Goal: Task Accomplishment & Management: Complete application form

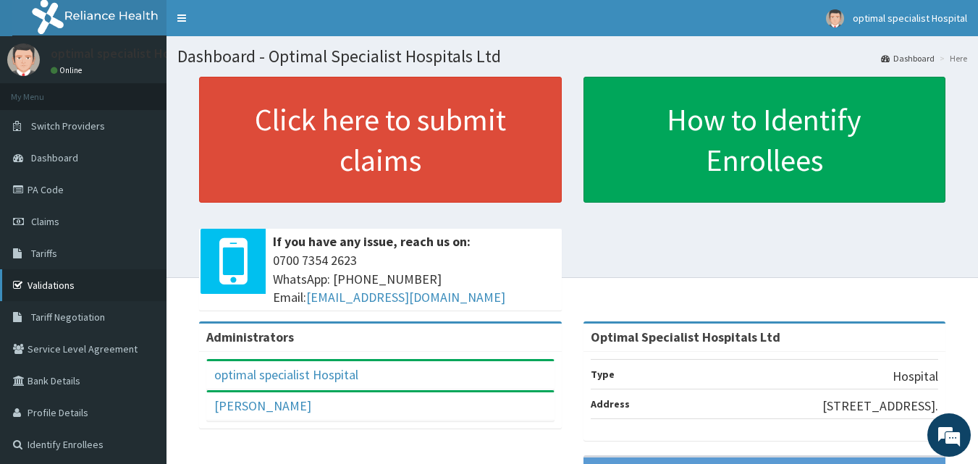
click at [47, 287] on link "Validations" at bounding box center [83, 285] width 166 height 32
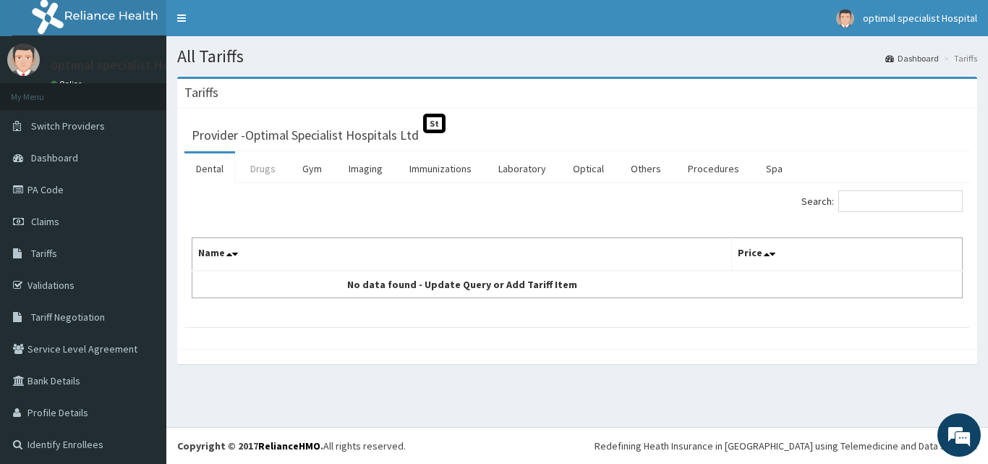
click at [263, 174] on link "Drugs" at bounding box center [263, 168] width 48 height 30
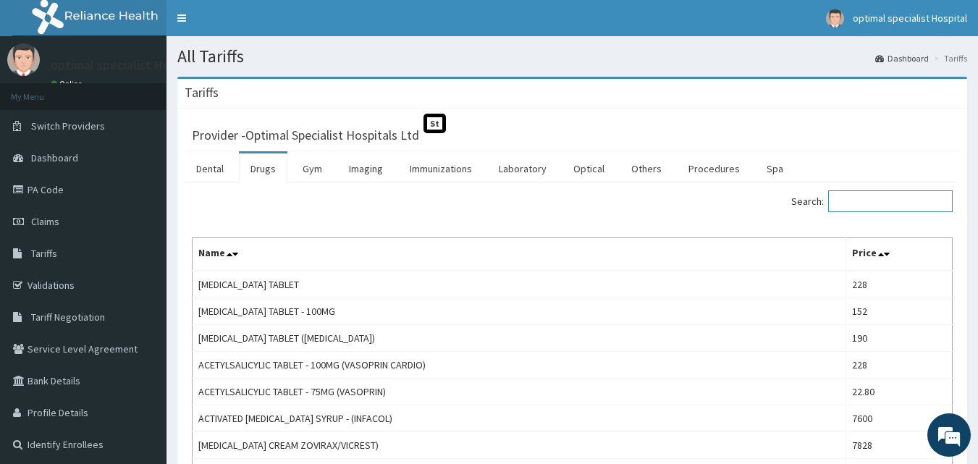
click at [880, 205] on input "Search:" at bounding box center [890, 201] width 124 height 22
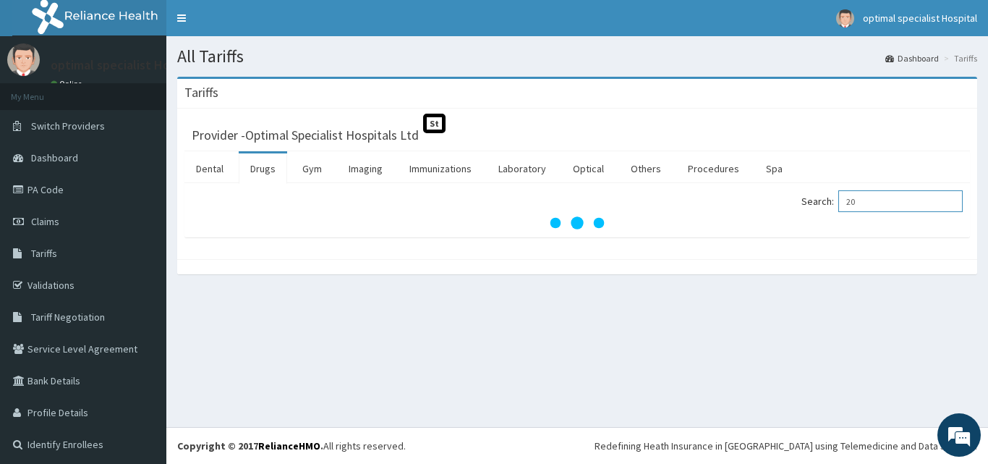
type input "2"
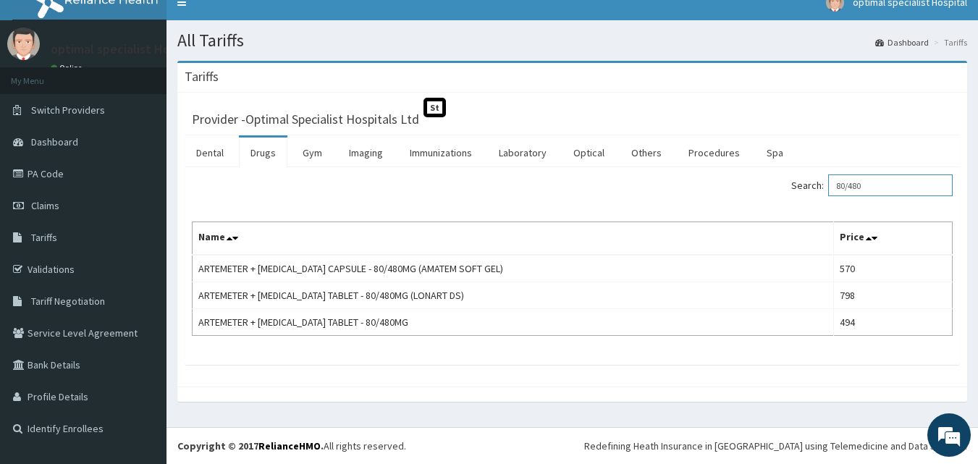
scroll to position [16, 0]
drag, startPoint x: 896, startPoint y: 195, endPoint x: 541, endPoint y: 174, distance: 355.9
click at [541, 174] on div "Search: 80/480 Name Price ARTEMETER + LUMEFANTRINE CAPSULE - 80/480MG (AMATEM S…" at bounding box center [572, 266] width 775 height 198
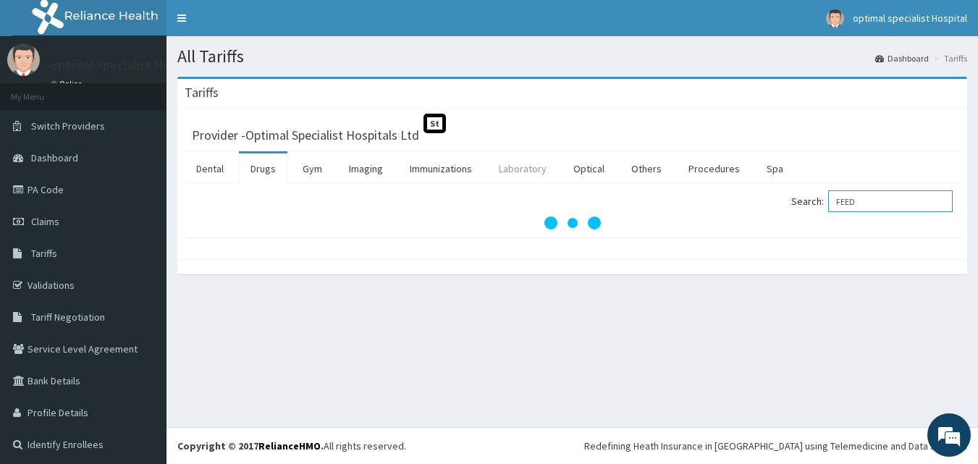
scroll to position [0, 0]
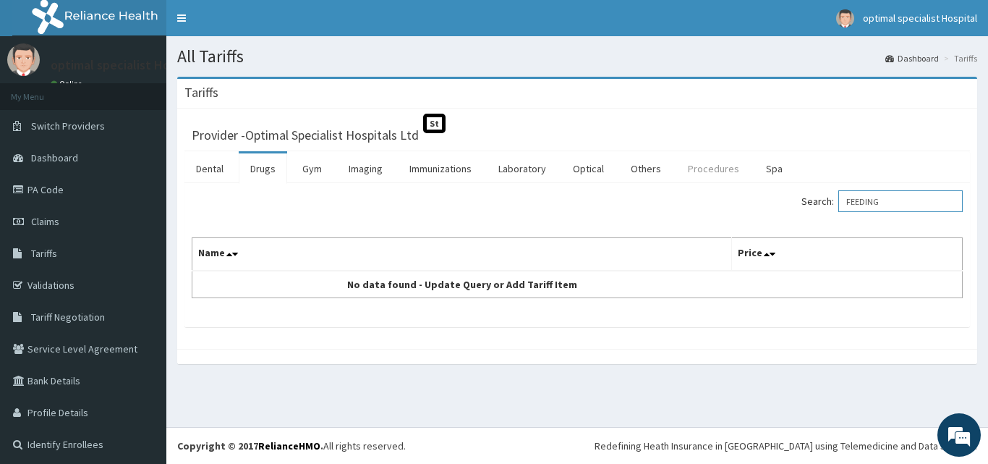
type input "FEEDING"
click at [693, 166] on link "Procedures" at bounding box center [714, 168] width 75 height 30
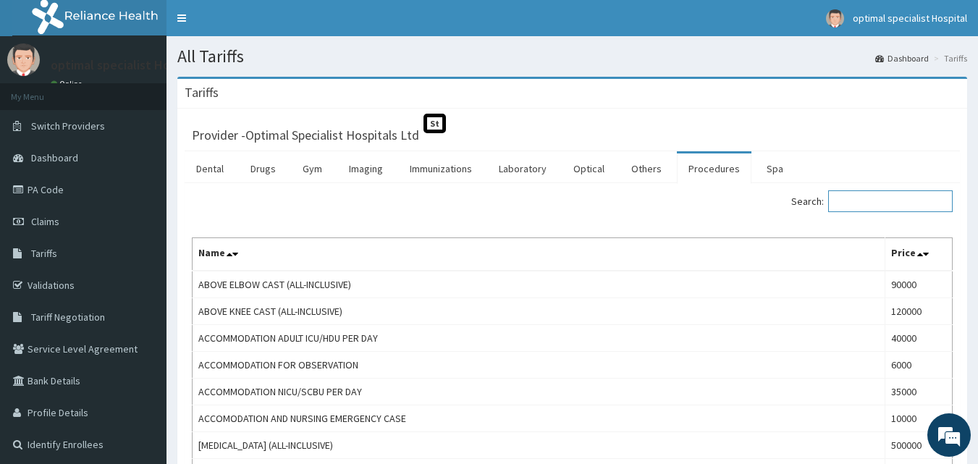
click at [882, 193] on input "Search:" at bounding box center [890, 201] width 124 height 22
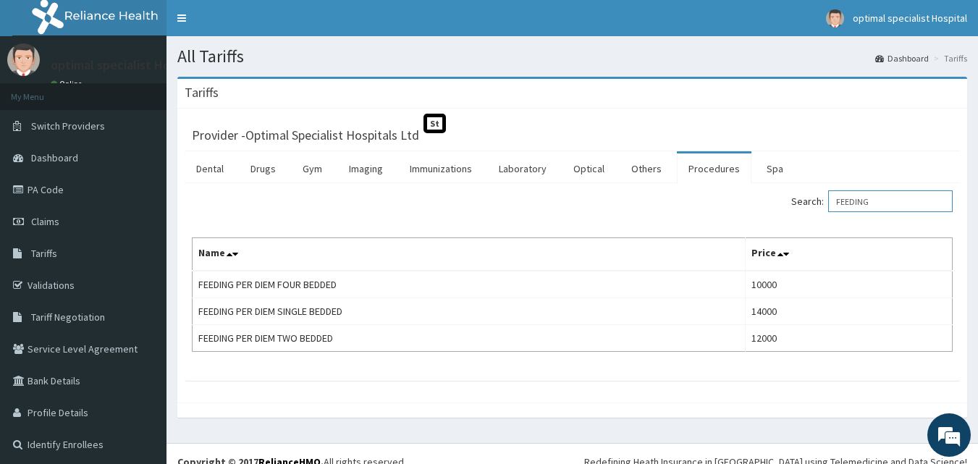
drag, startPoint x: 891, startPoint y: 204, endPoint x: 830, endPoint y: 204, distance: 60.8
click at [830, 204] on label "Search: FEEDING" at bounding box center [871, 201] width 161 height 22
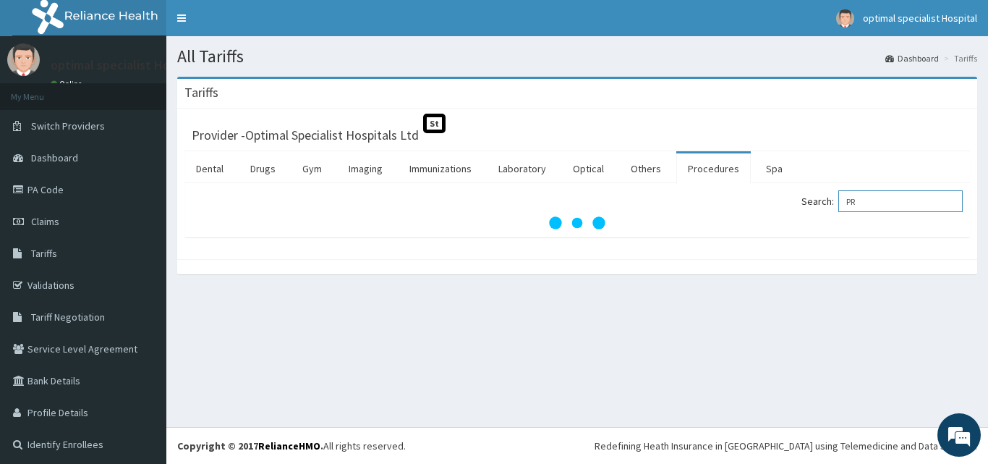
type input "P"
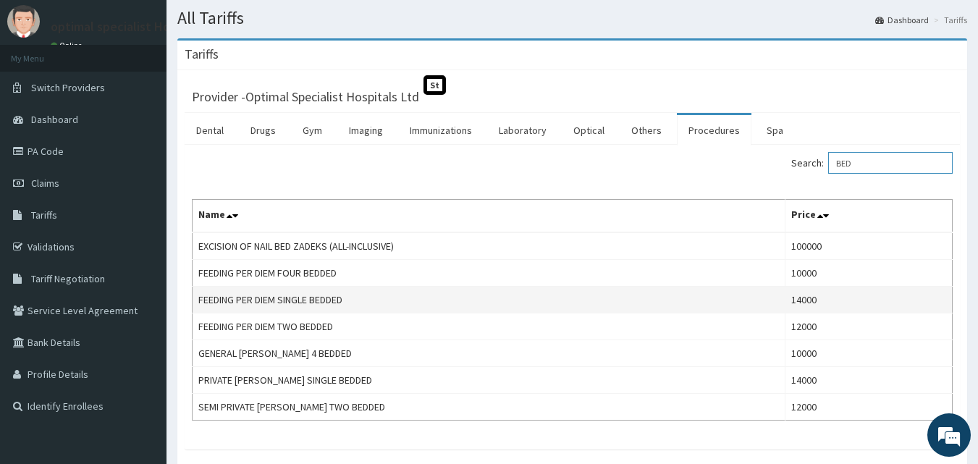
scroll to position [72, 0]
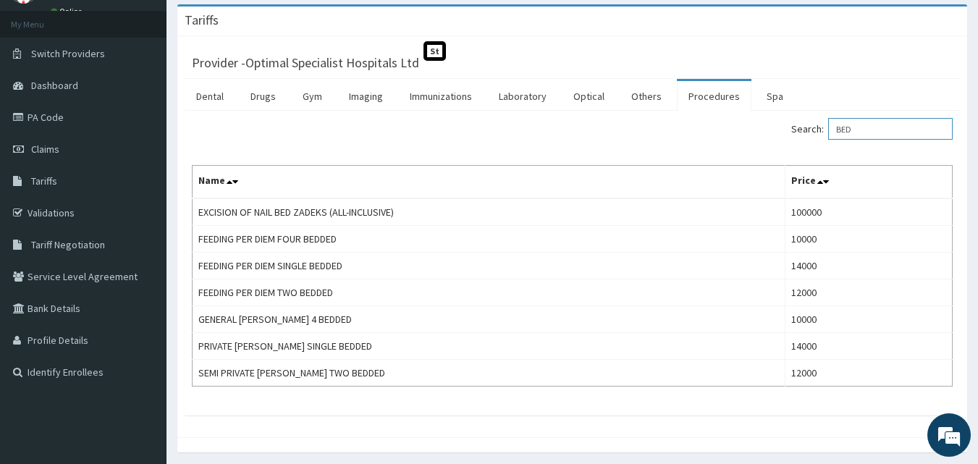
type input "BED"
click at [51, 113] on link "PA Code" at bounding box center [83, 117] width 166 height 32
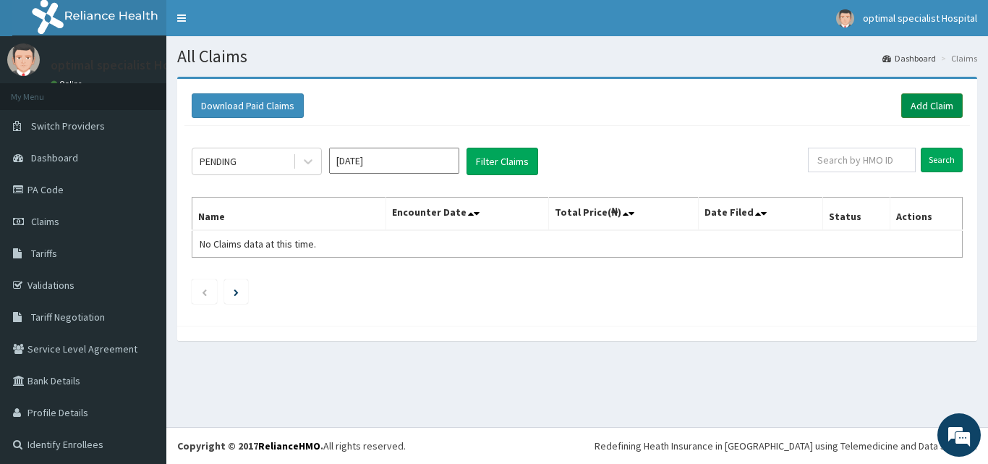
drag, startPoint x: 923, startPoint y: 103, endPoint x: 913, endPoint y: 105, distance: 9.7
click at [923, 102] on link "Add Claim" at bounding box center [933, 105] width 62 height 25
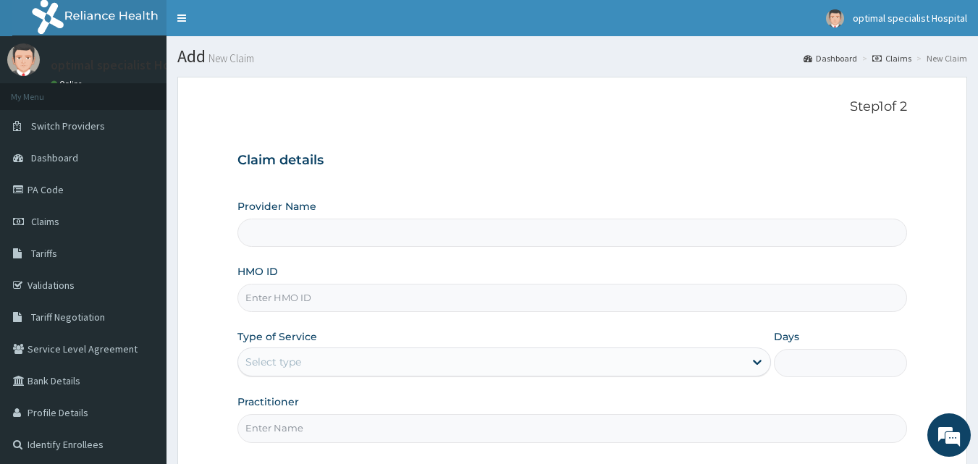
type input "Optimal Specialist Hospitals Ltd"
click at [297, 303] on input "HMO ID" at bounding box center [572, 298] width 670 height 28
type input "RET/46035/A"
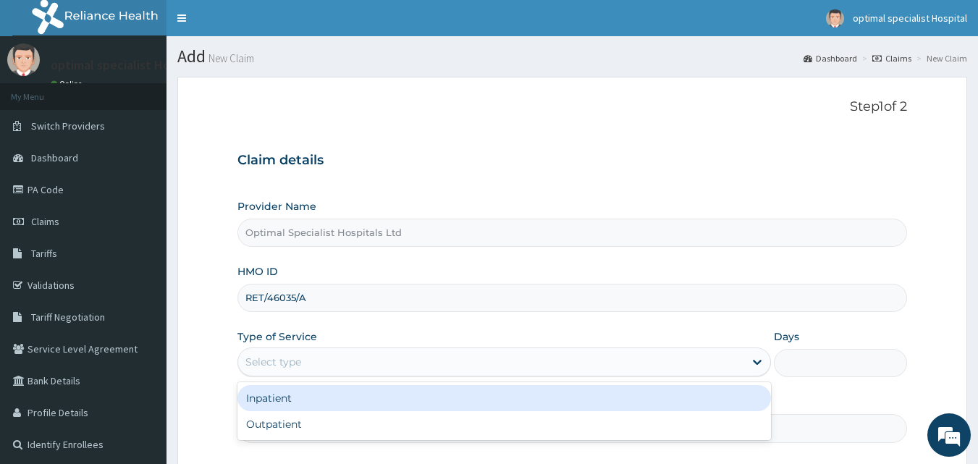
click at [742, 367] on div "Select type" at bounding box center [491, 361] width 506 height 23
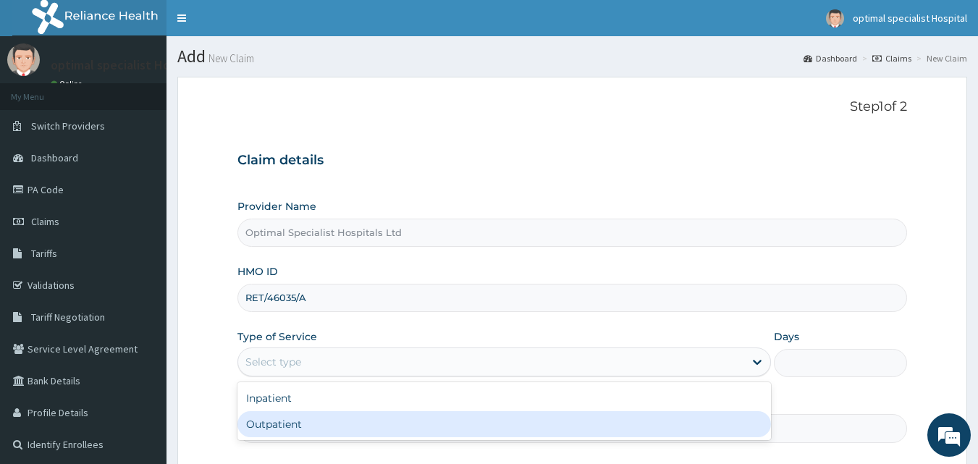
click at [471, 433] on div "Outpatient" at bounding box center [503, 424] width 533 height 26
type input "1"
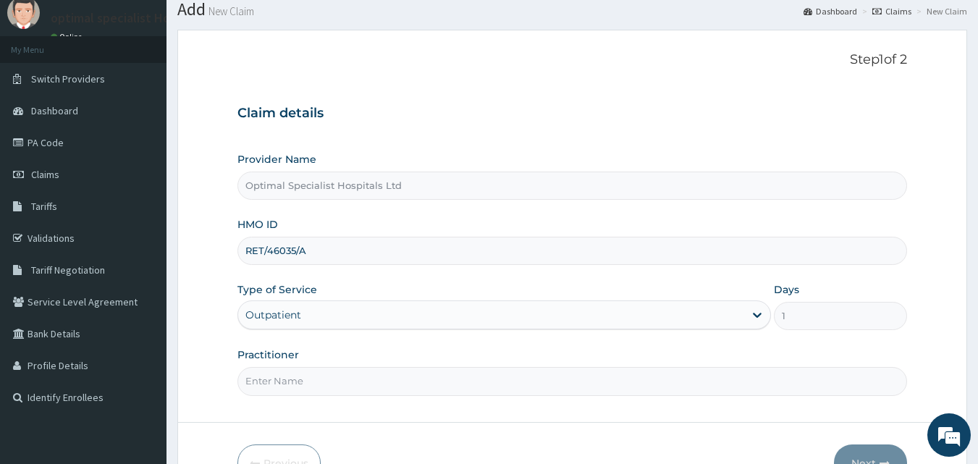
scroll to position [72, 0]
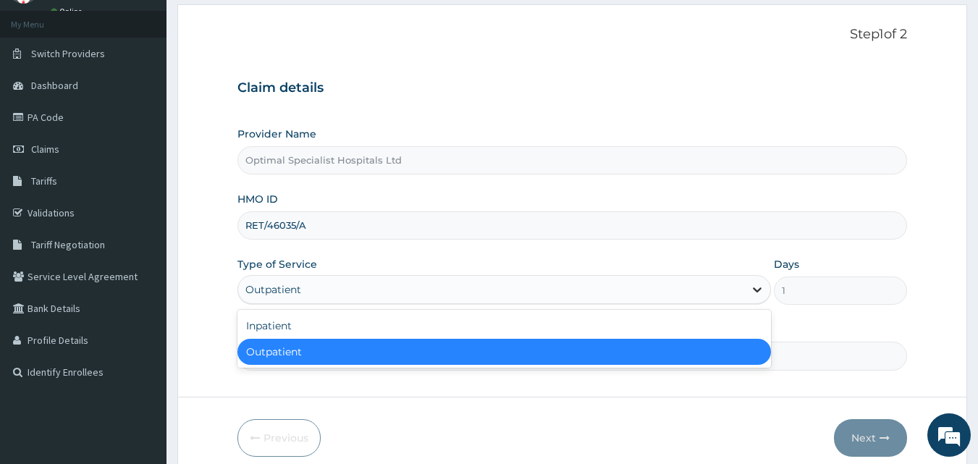
click at [761, 286] on icon at bounding box center [757, 289] width 14 height 14
click at [622, 354] on div "Outpatient" at bounding box center [503, 352] width 533 height 26
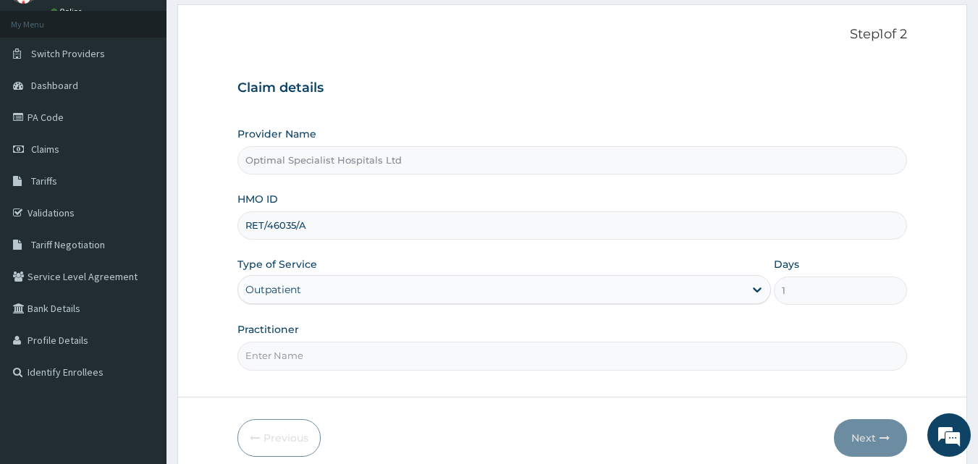
click at [648, 357] on input "Practitioner" at bounding box center [572, 356] width 670 height 28
type input "d"
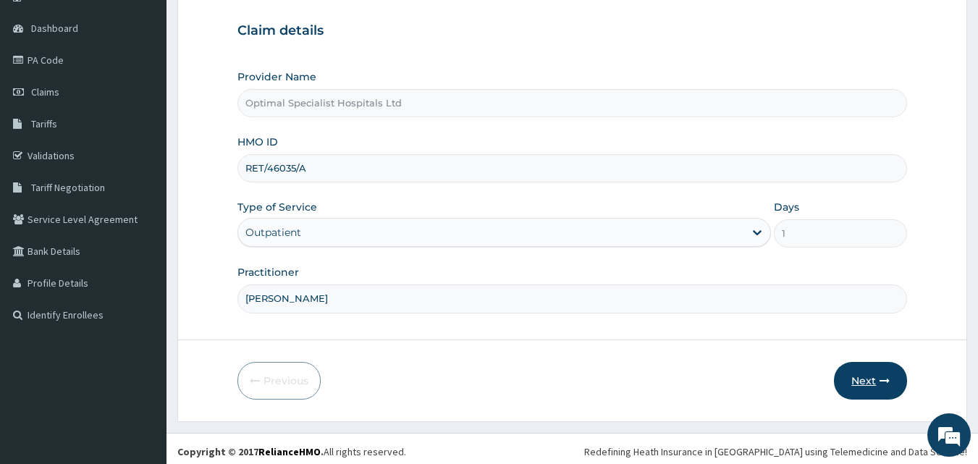
scroll to position [135, 0]
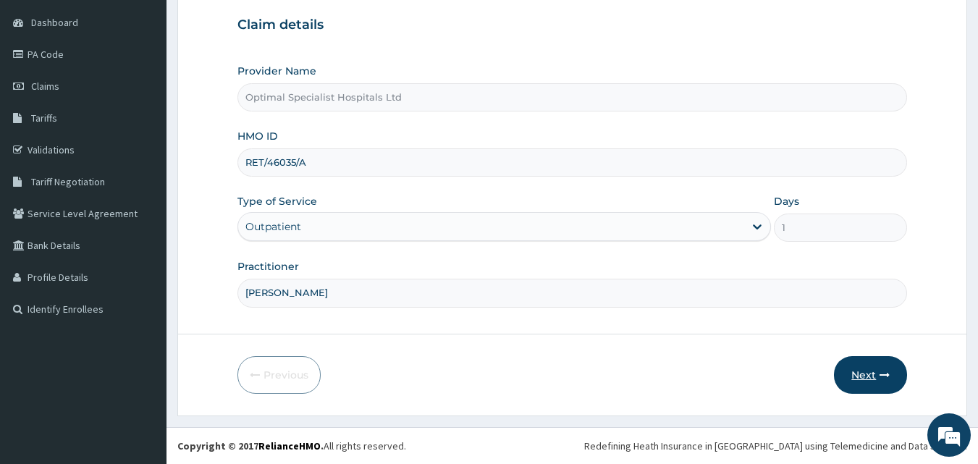
type input "DR BONAVENTURE"
click at [869, 369] on button "Next" at bounding box center [870, 375] width 73 height 38
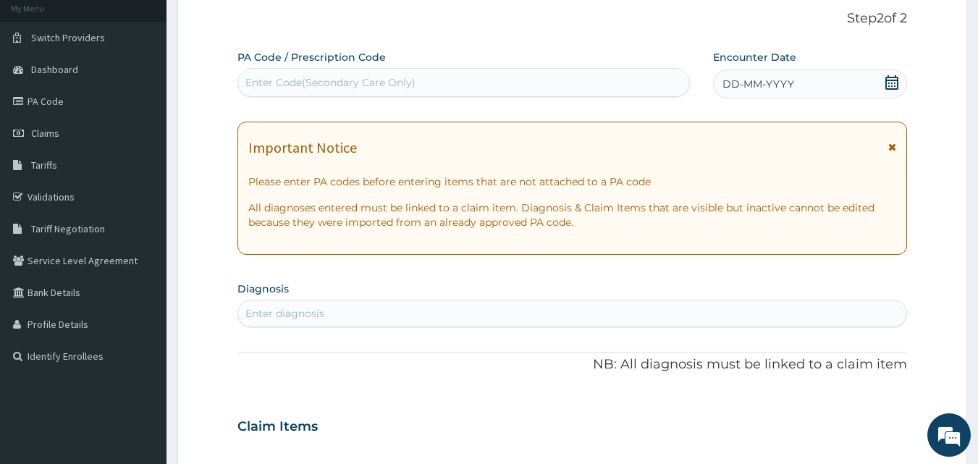
scroll to position [0, 0]
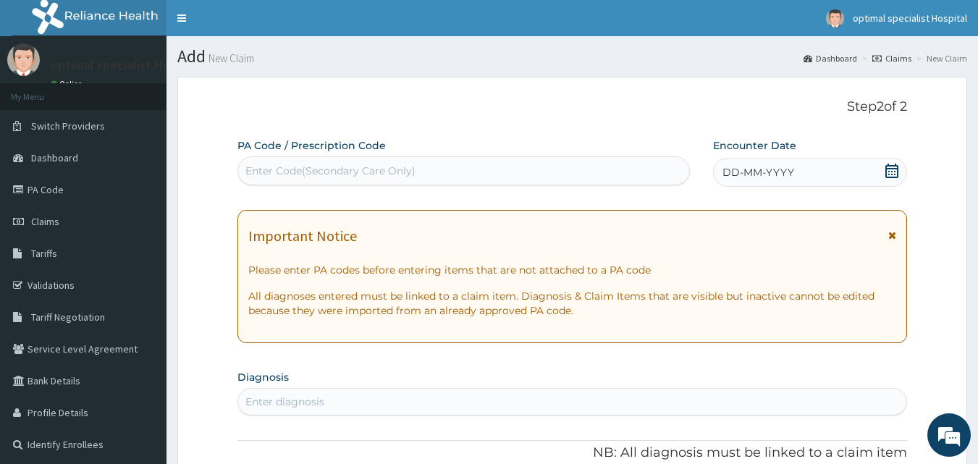
click at [414, 165] on div "Enter Code(Secondary Care Only)" at bounding box center [464, 170] width 452 height 23
paste input "PA/CC0835"
type input "PA/CC0835"
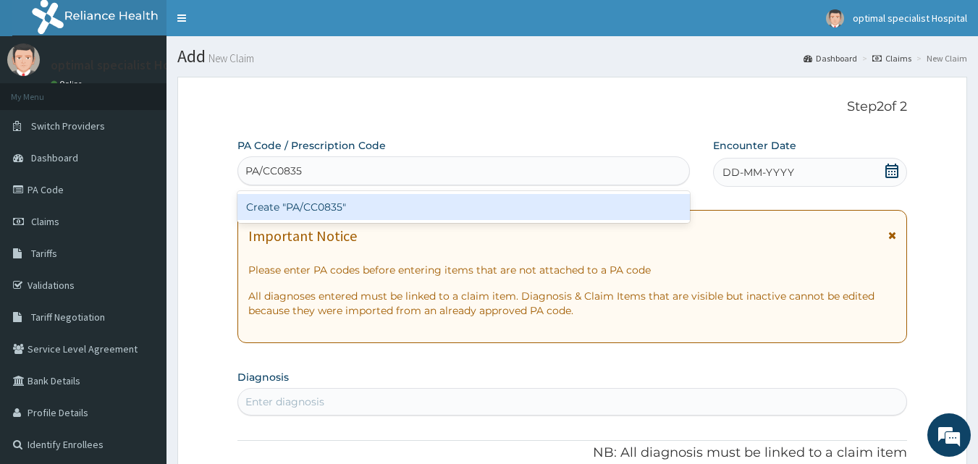
click at [315, 210] on div "Create "PA/CC0835"" at bounding box center [463, 207] width 453 height 26
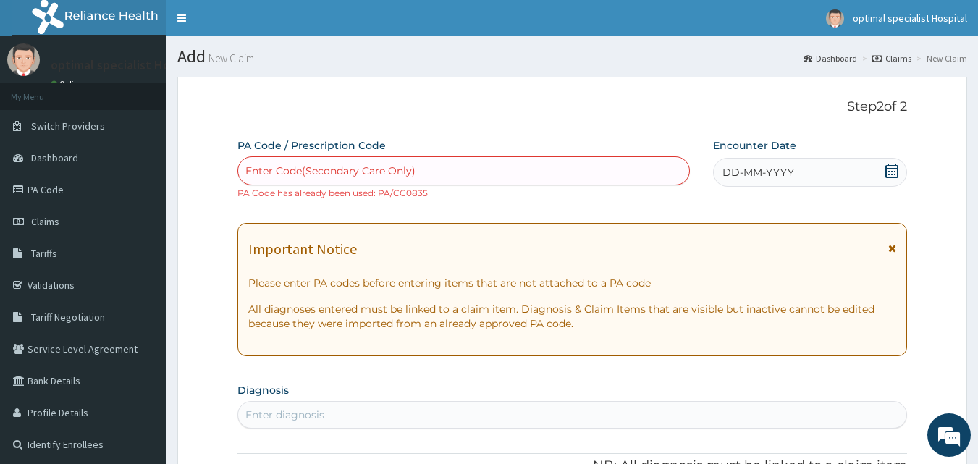
click at [419, 173] on div "Enter Code(Secondary Care Only)" at bounding box center [464, 170] width 452 height 23
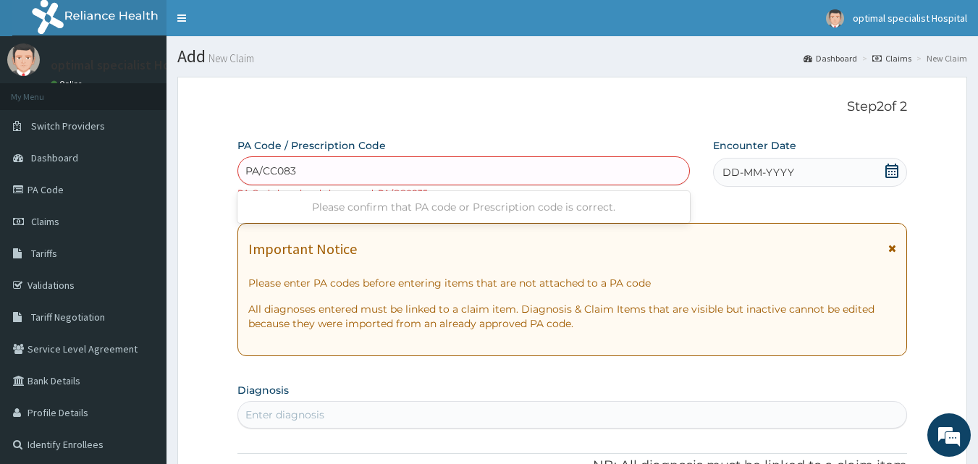
type input "PA/CC0835"
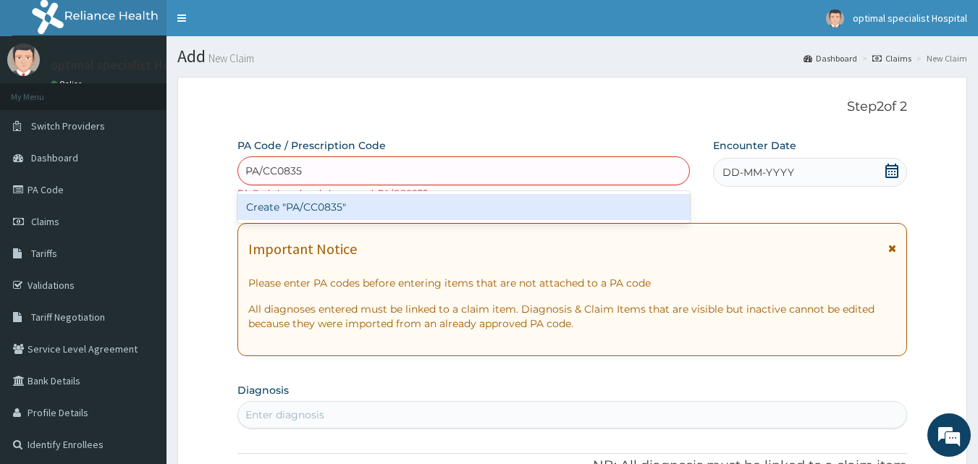
click at [336, 208] on div "Create "PA/CC0835"" at bounding box center [463, 207] width 453 height 26
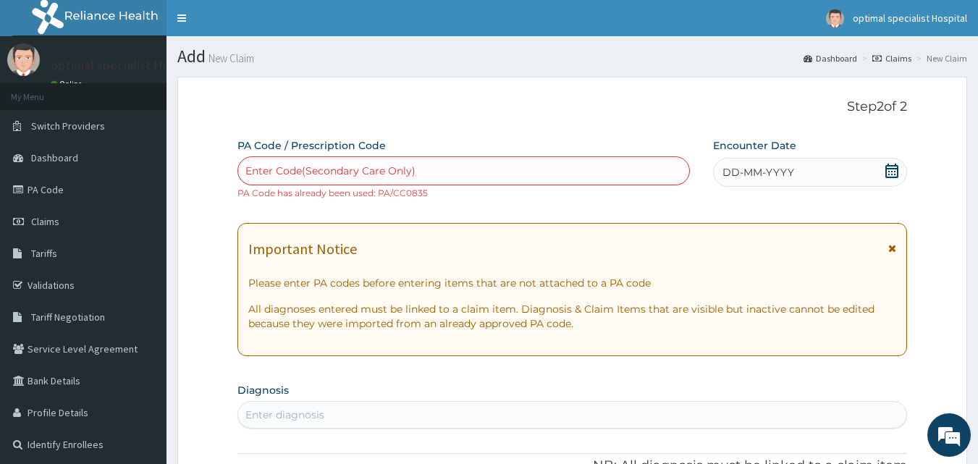
click at [270, 162] on div "Enter Code(Secondary Care Only)" at bounding box center [464, 170] width 452 height 23
paste input "PA/CC0835"
type input "PA/CC0835"
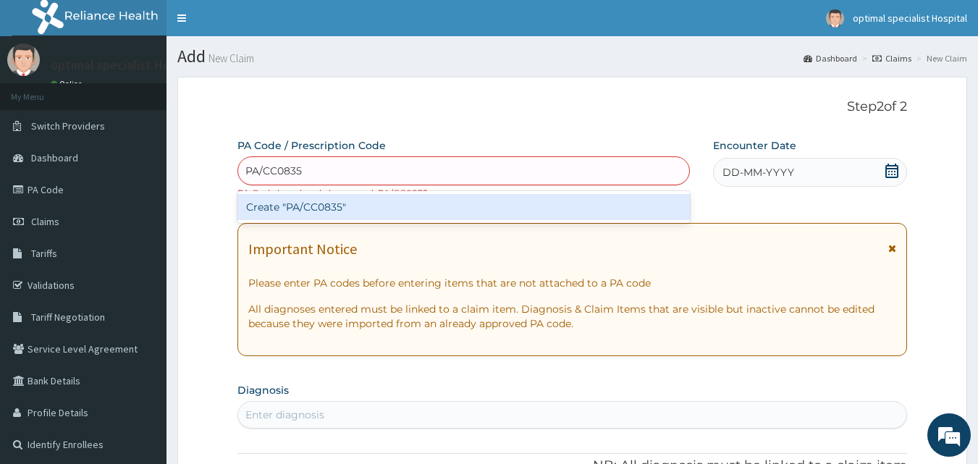
click at [300, 214] on div "Create "PA/CC0835"" at bounding box center [463, 207] width 453 height 26
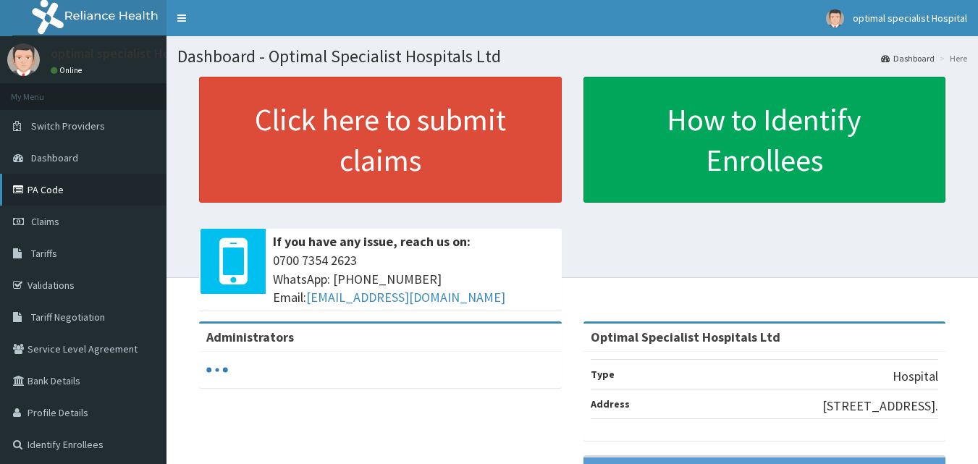
click at [41, 182] on link "PA Code" at bounding box center [83, 190] width 166 height 32
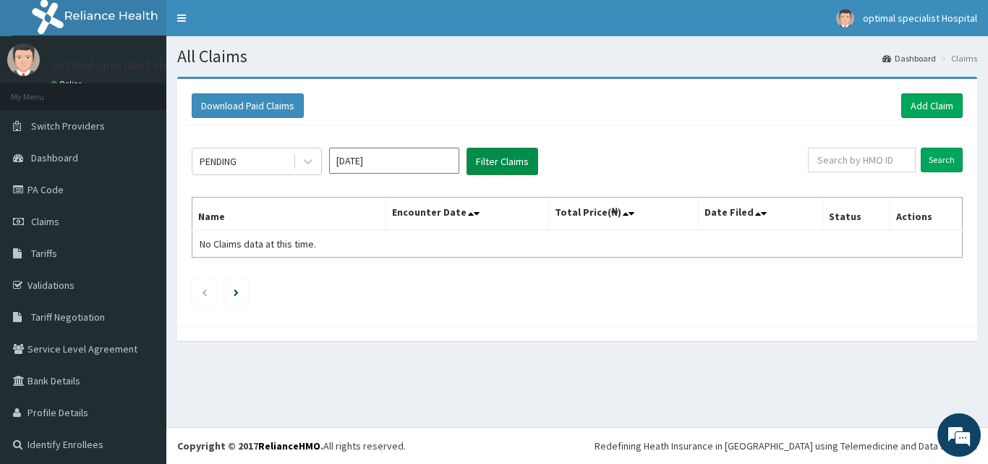
click at [501, 163] on button "Filter Claims" at bounding box center [503, 161] width 72 height 27
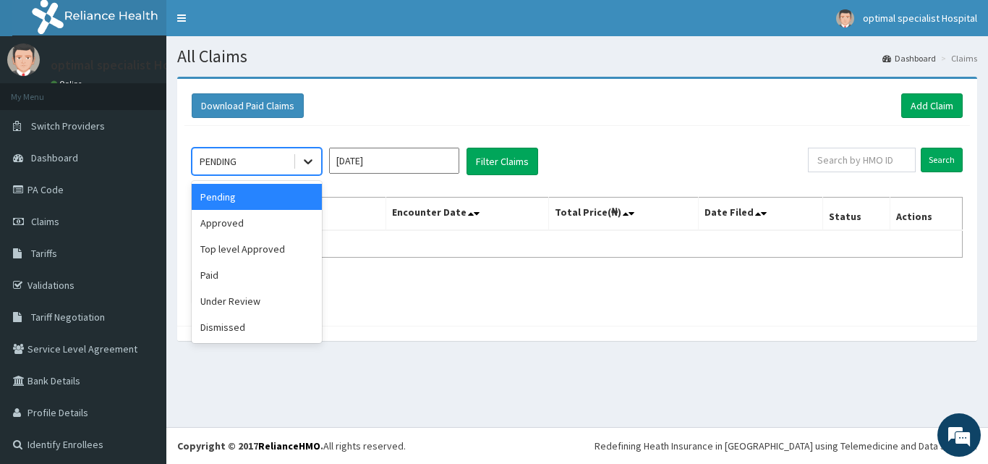
click at [302, 161] on icon at bounding box center [308, 161] width 14 height 14
click at [234, 307] on div "Under Review" at bounding box center [257, 301] width 130 height 26
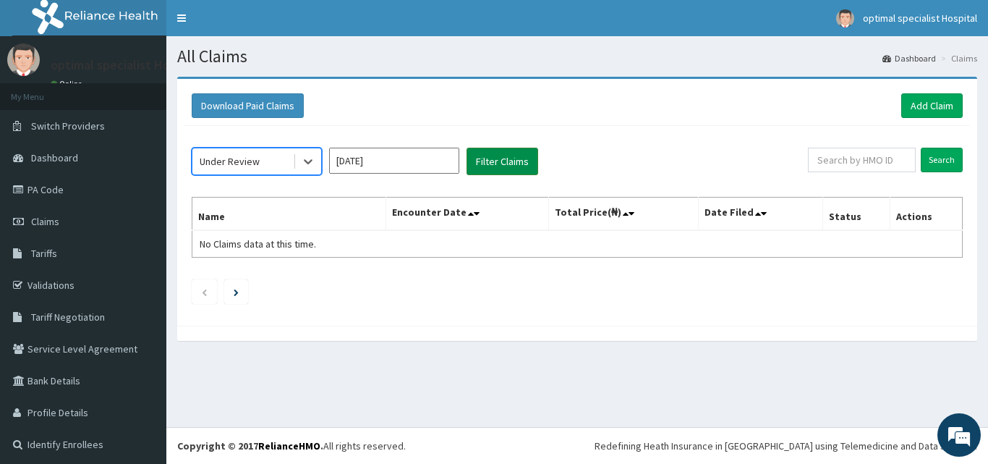
click at [487, 158] on button "Filter Claims" at bounding box center [503, 161] width 72 height 27
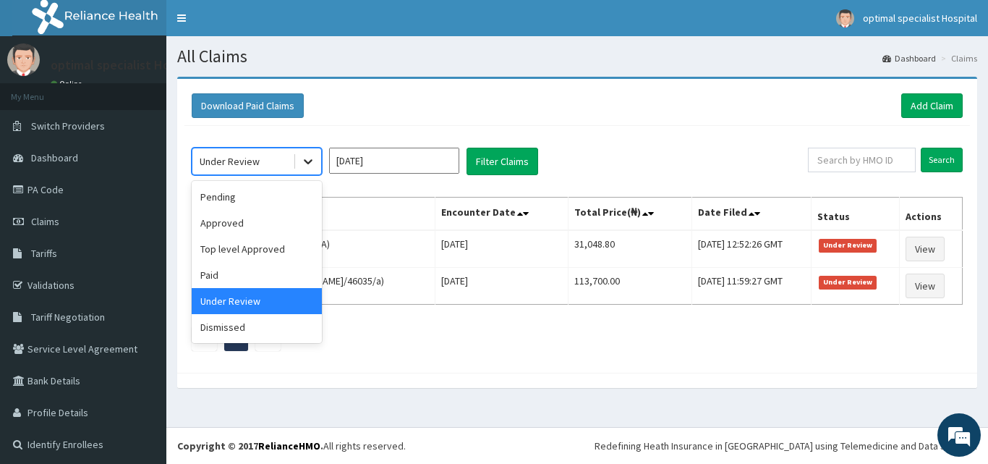
click at [312, 156] on icon at bounding box center [308, 161] width 14 height 14
click at [243, 215] on div "Approved" at bounding box center [257, 223] width 130 height 26
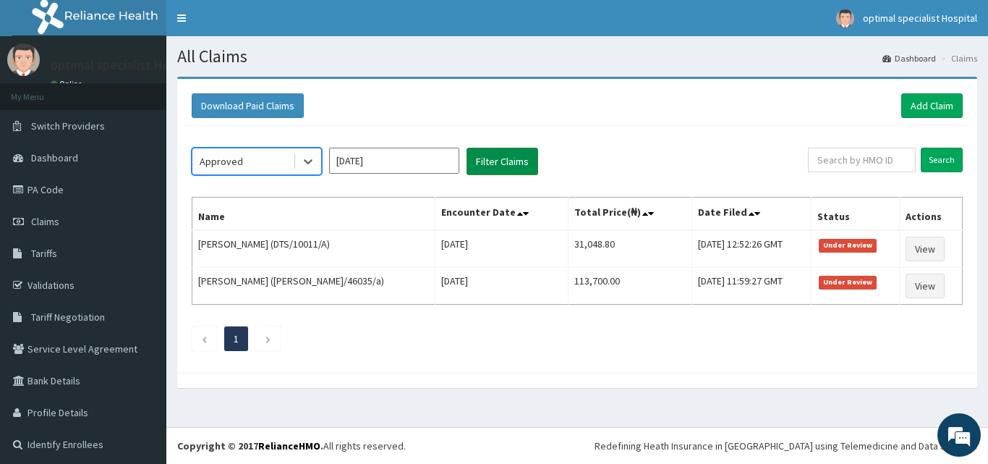
click at [514, 159] on button "Filter Claims" at bounding box center [503, 161] width 72 height 27
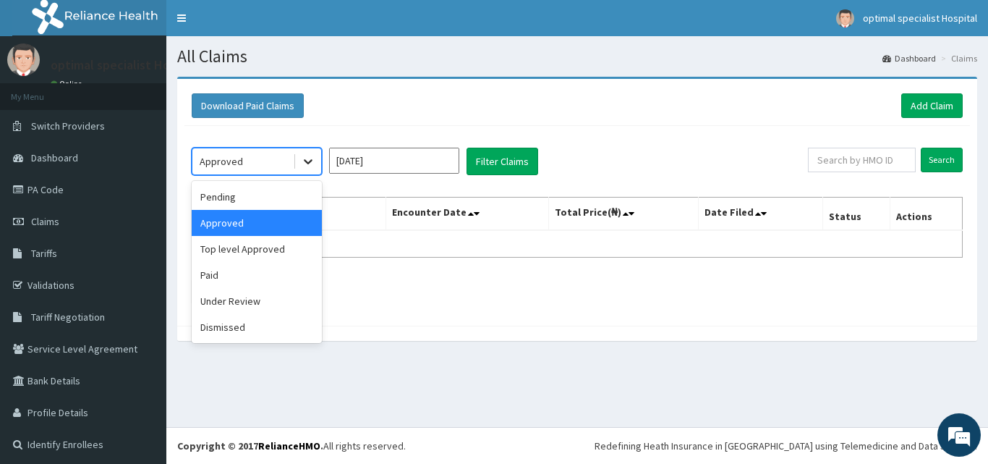
click at [304, 161] on icon at bounding box center [308, 161] width 14 height 14
click at [217, 198] on div "Pending" at bounding box center [257, 197] width 130 height 26
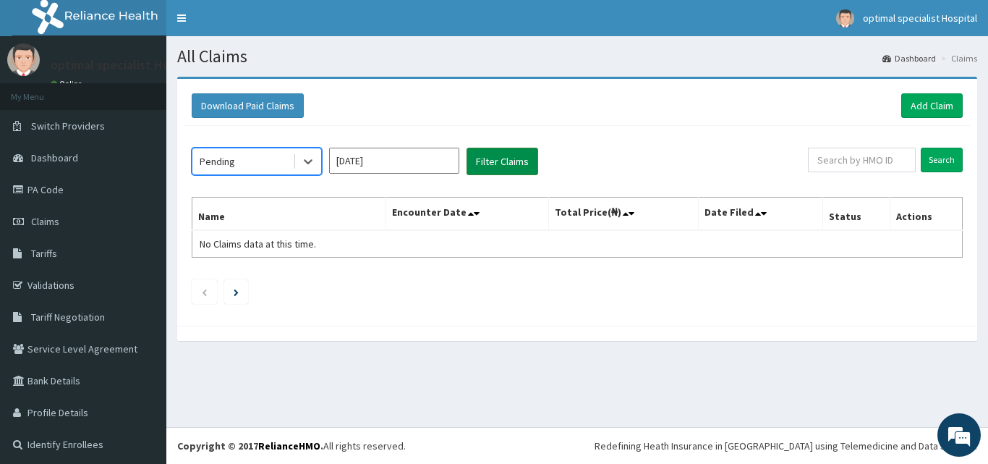
click at [501, 159] on button "Filter Claims" at bounding box center [503, 161] width 72 height 27
click at [307, 159] on icon at bounding box center [308, 161] width 14 height 14
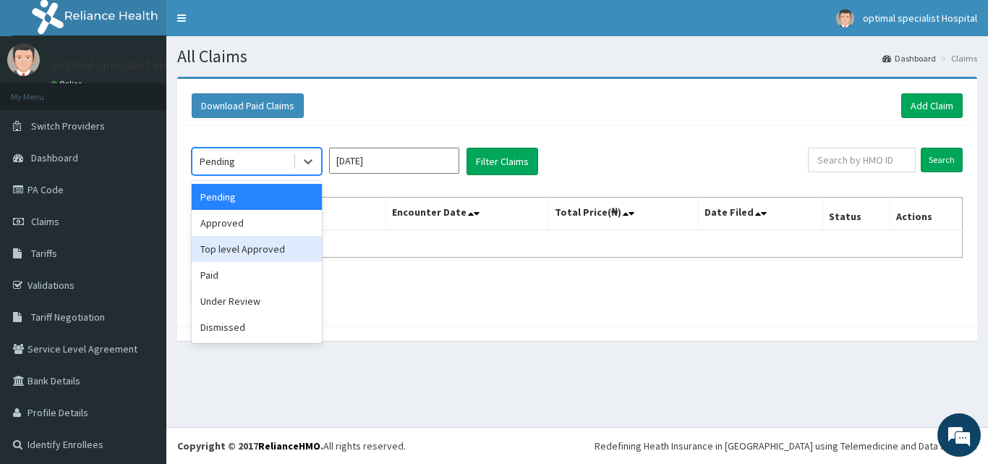
click at [242, 254] on div "Top level Approved" at bounding box center [257, 249] width 130 height 26
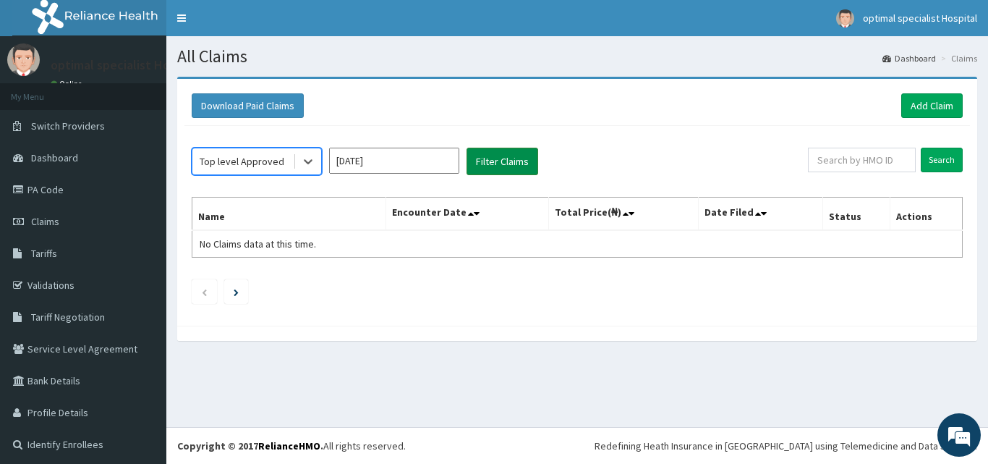
click at [488, 166] on button "Filter Claims" at bounding box center [503, 161] width 72 height 27
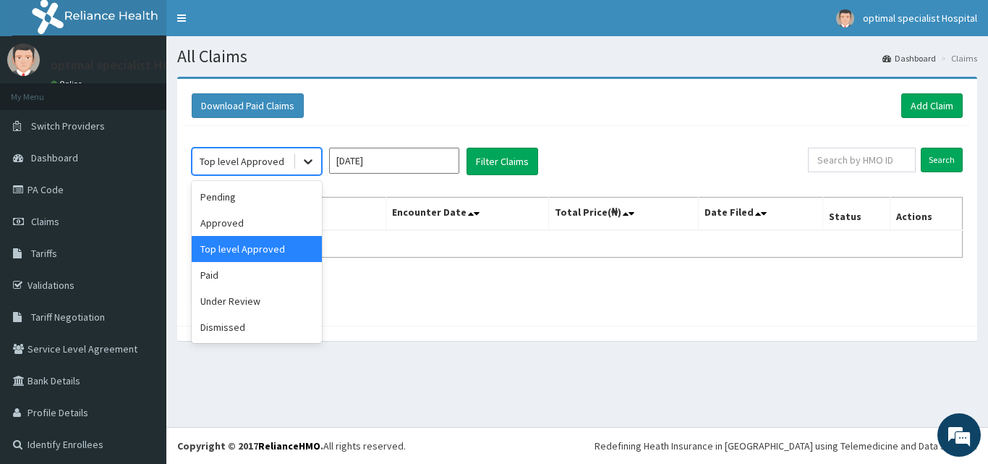
click at [304, 161] on icon at bounding box center [308, 161] width 14 height 14
click at [234, 268] on div "Paid" at bounding box center [257, 275] width 130 height 26
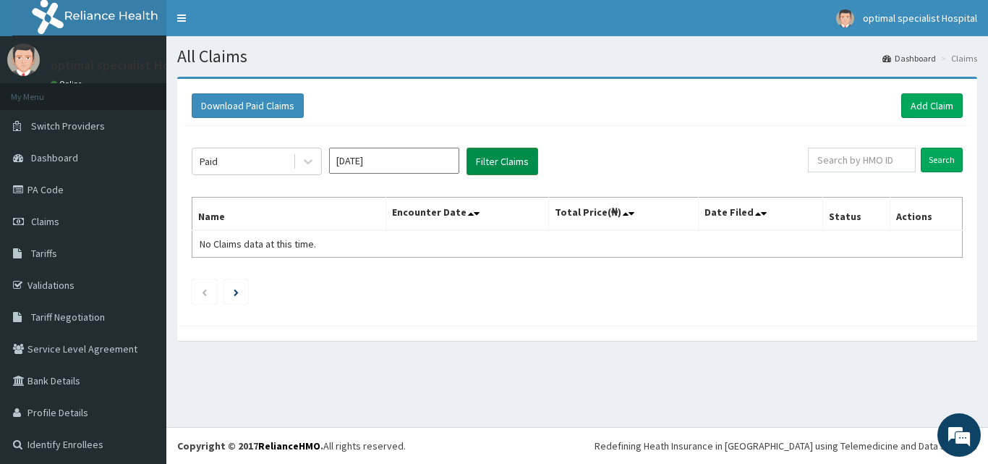
click at [507, 159] on button "Filter Claims" at bounding box center [503, 161] width 72 height 27
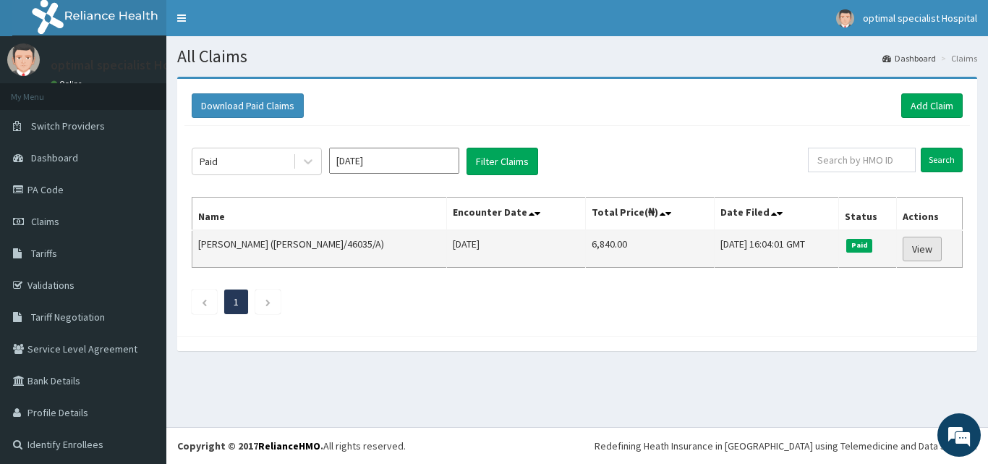
click at [910, 251] on link "View" at bounding box center [922, 249] width 39 height 25
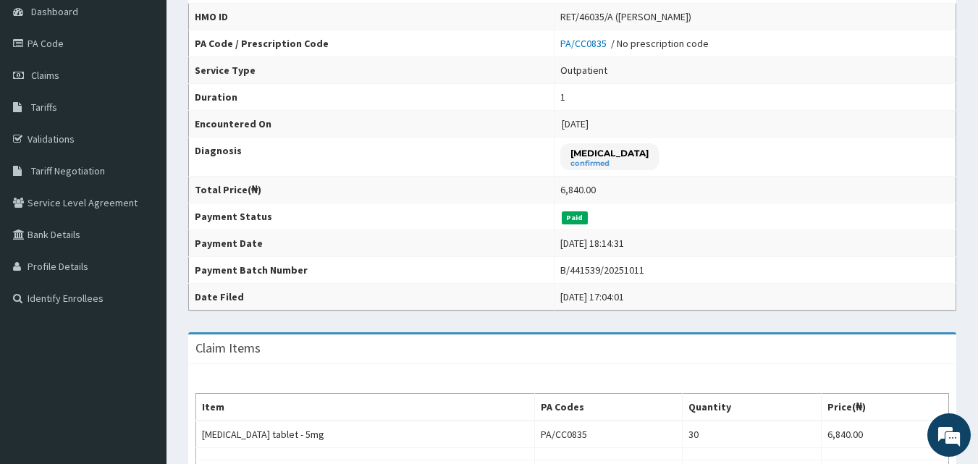
scroll to position [130, 0]
